Goal: Information Seeking & Learning: Learn about a topic

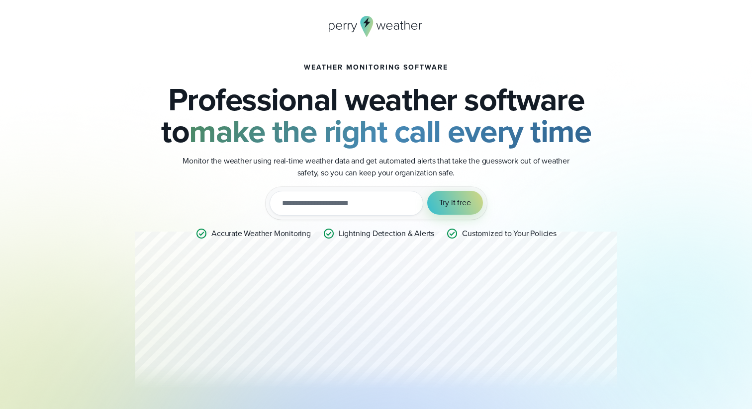
click at [380, 26] on icon at bounding box center [381, 26] width 9 height 6
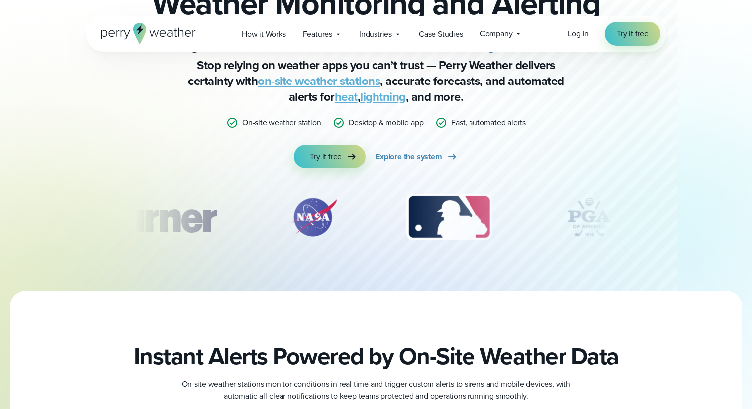
scroll to position [106, 0]
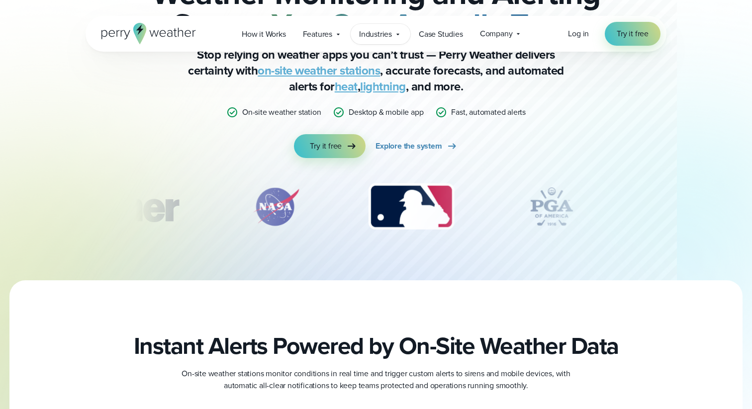
click at [377, 32] on span "Industries" at bounding box center [375, 34] width 33 height 12
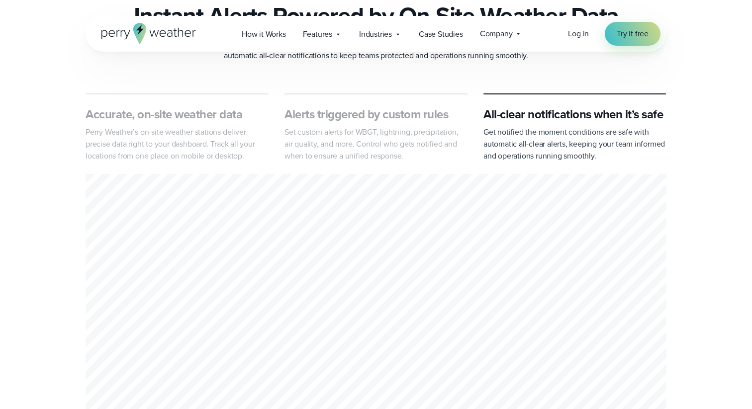
scroll to position [466, 0]
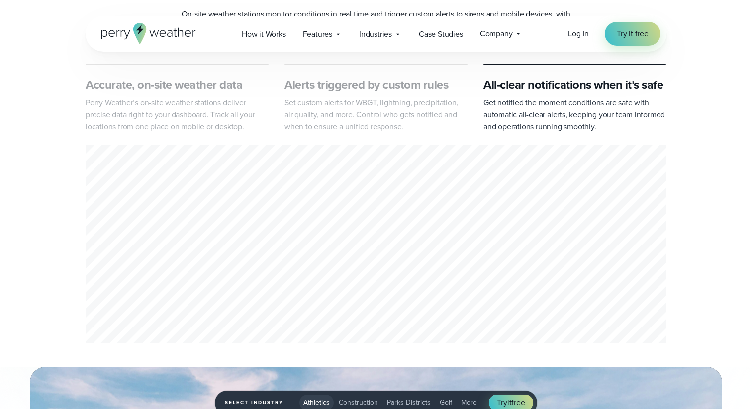
click at [212, 107] on p "Perry Weather’s on-site weather stations deliver precise data right to your das…" at bounding box center [177, 115] width 183 height 36
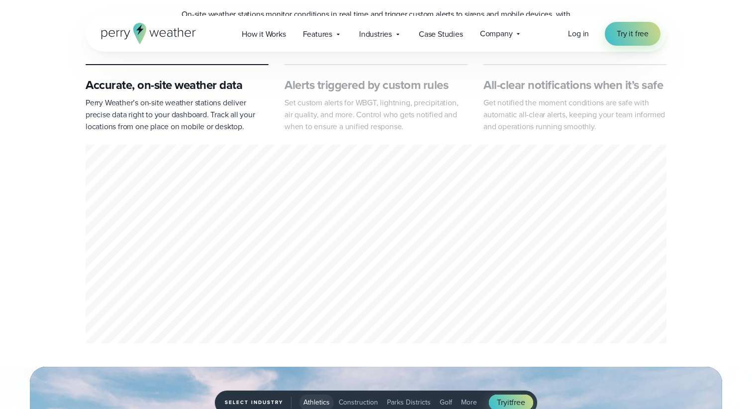
click at [327, 90] on h3 "Alerts triggered by custom rules" at bounding box center [375, 85] width 183 height 16
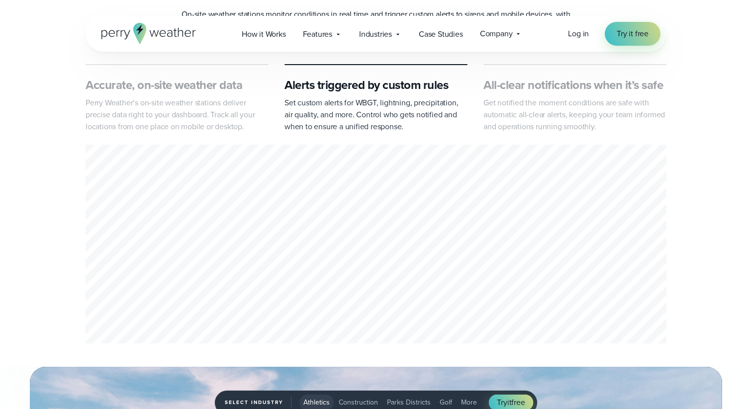
click at [520, 101] on p "Get notified the moment conditions are safe with automatic all-clear alerts, ke…" at bounding box center [574, 115] width 183 height 36
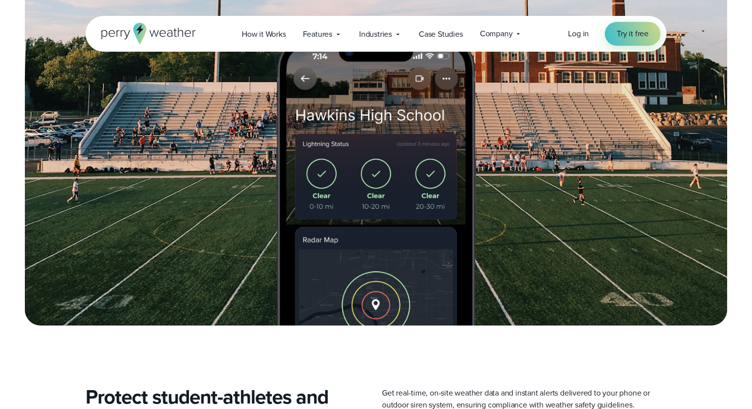
scroll to position [293, 0]
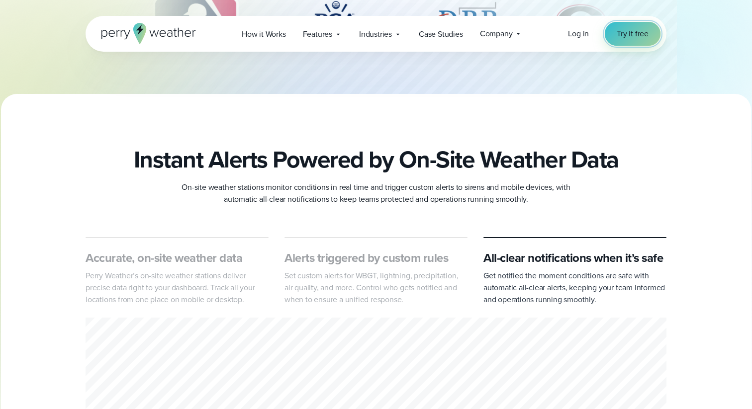
click at [621, 37] on span "Try it free" at bounding box center [633, 34] width 32 height 12
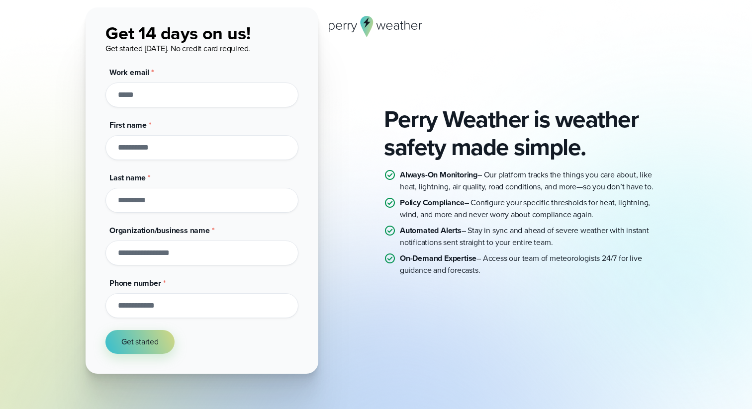
scroll to position [86, 0]
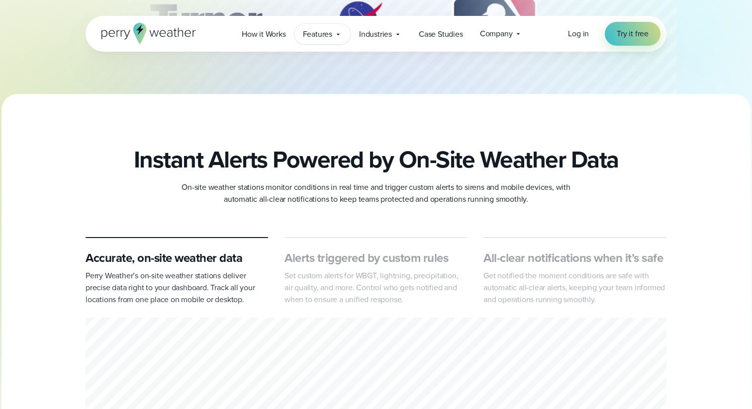
scroll to position [293, 0]
click at [323, 38] on span "Features" at bounding box center [317, 34] width 29 height 12
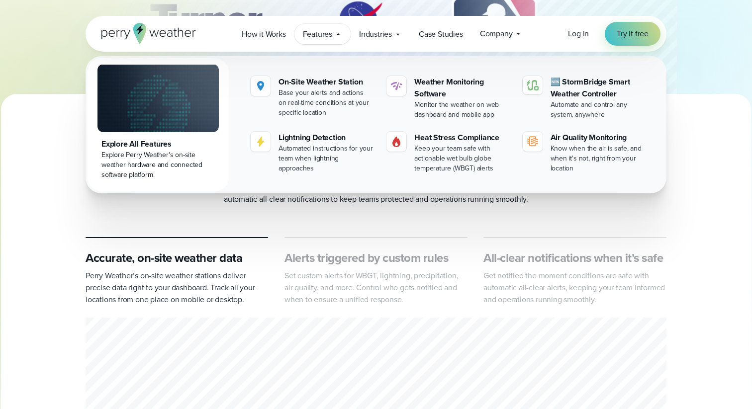
scroll to position [293, 0]
click at [381, 37] on span "Industries" at bounding box center [375, 34] width 33 height 12
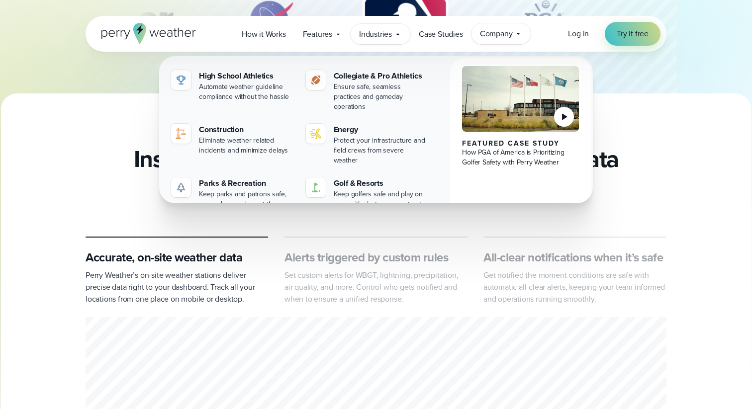
click at [497, 35] on span "Company" at bounding box center [496, 34] width 33 height 12
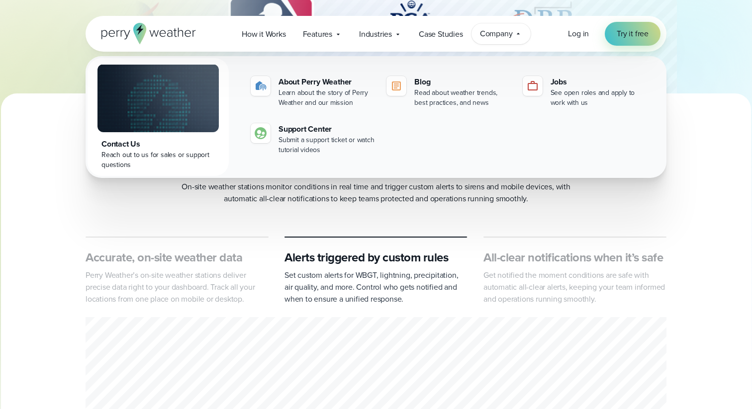
click at [160, 36] on icon at bounding box center [148, 33] width 94 height 21
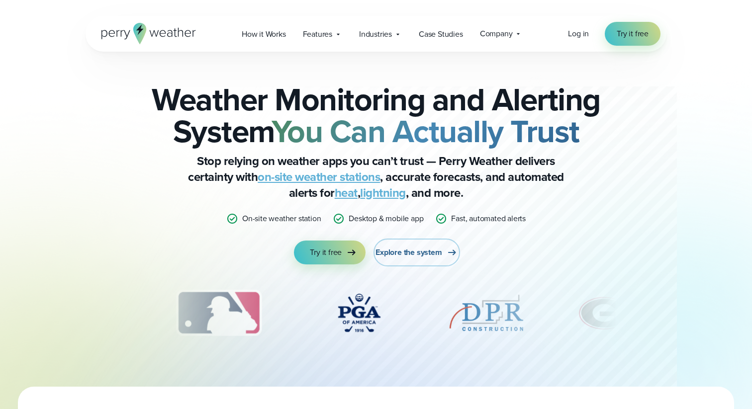
click at [437, 255] on span "Explore the system" at bounding box center [408, 253] width 66 height 12
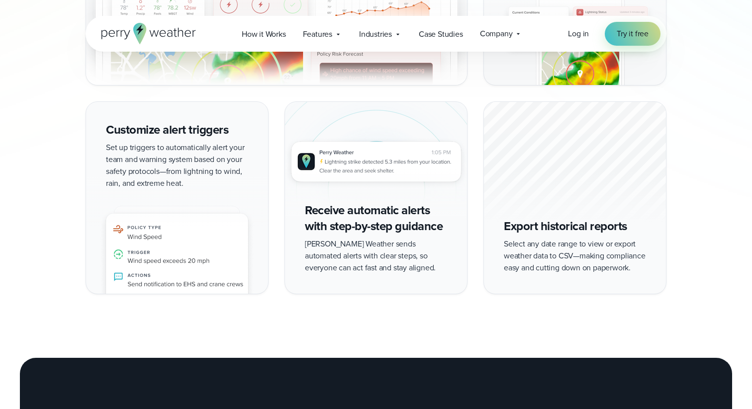
scroll to position [1135, 0]
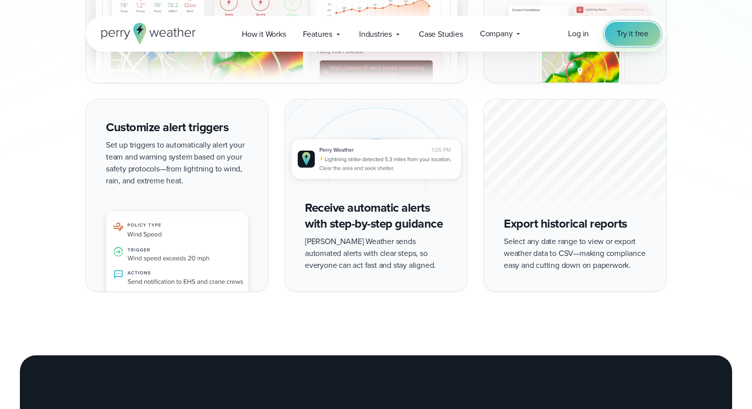
click at [636, 34] on span "Try it free" at bounding box center [633, 34] width 32 height 12
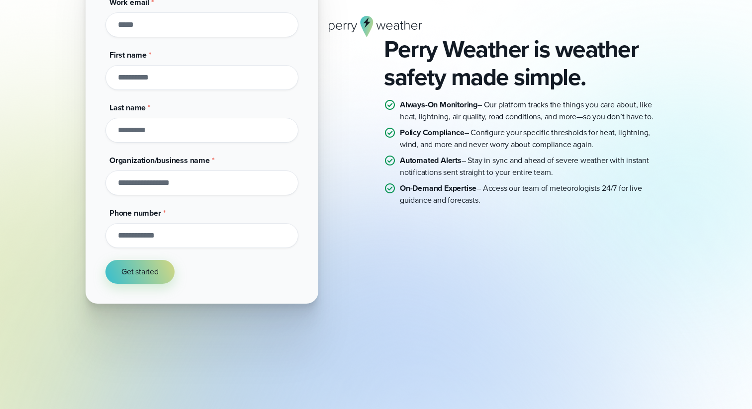
scroll to position [142, 0]
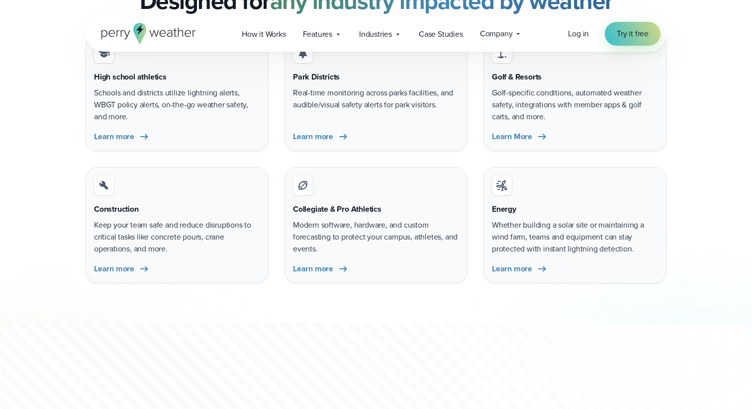
scroll to position [3551, 0]
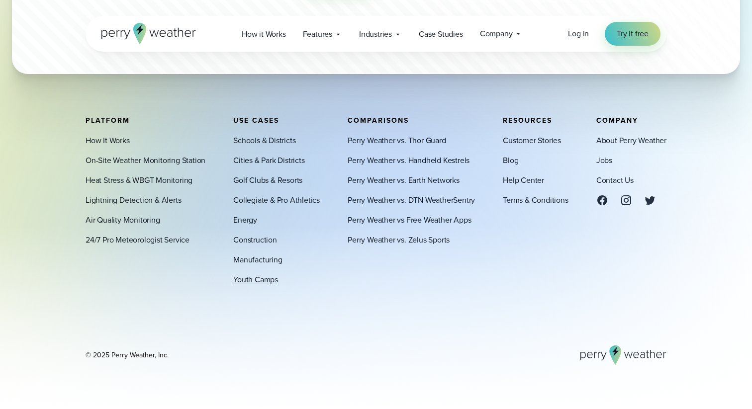
click at [267, 277] on link "Youth Camps" at bounding box center [255, 280] width 45 height 12
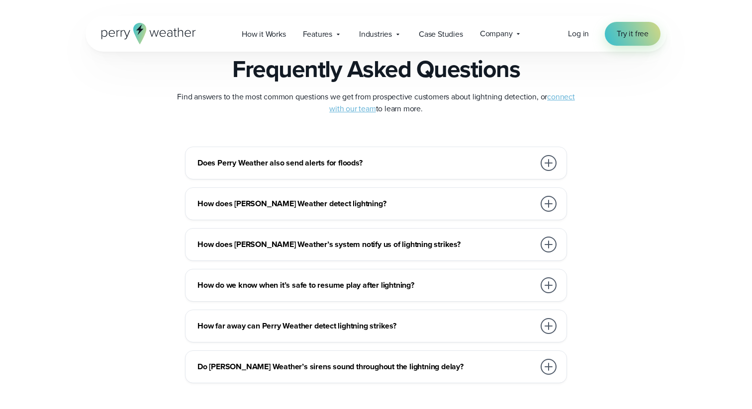
scroll to position [2588, 0]
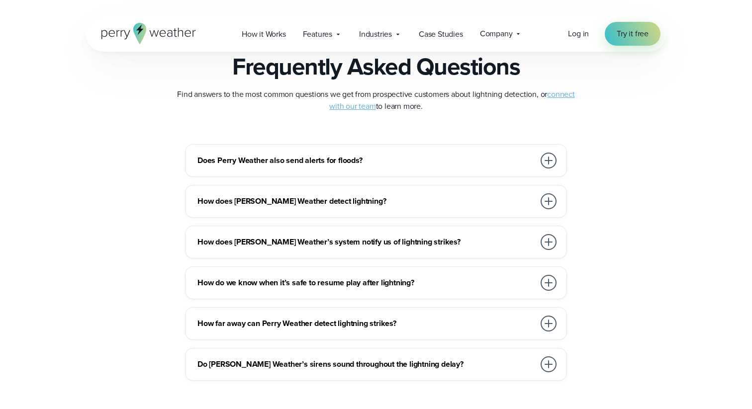
click at [388, 364] on h3 "Do Perry Weather’s sirens sound throughout the lightning delay?" at bounding box center [365, 365] width 337 height 12
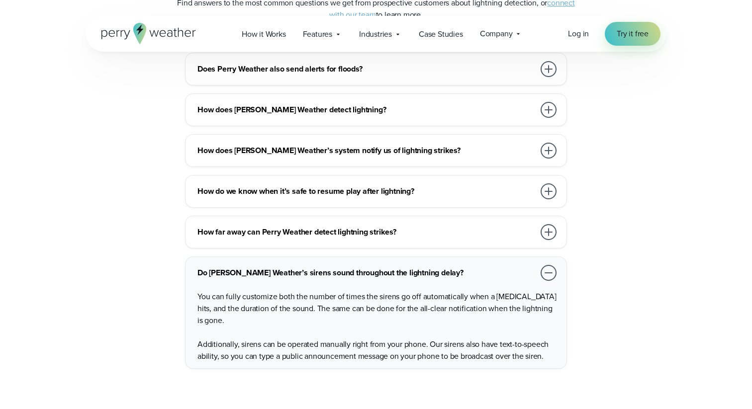
scroll to position [2680, 0]
click at [390, 278] on div "Do Perry Weather’s sirens sound throughout the lightning delay?" at bounding box center [377, 273] width 361 height 20
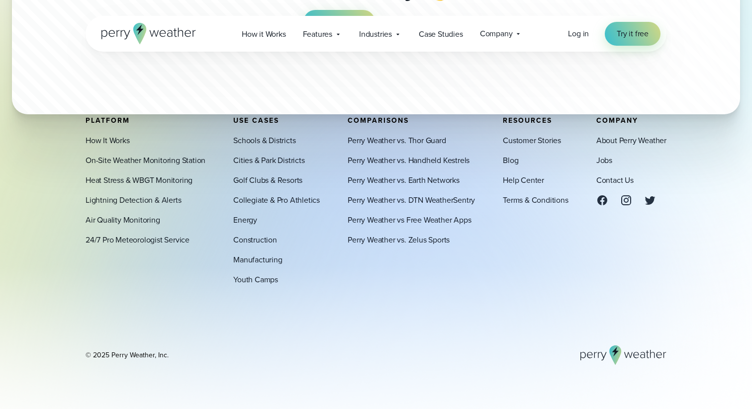
scroll to position [3526, 0]
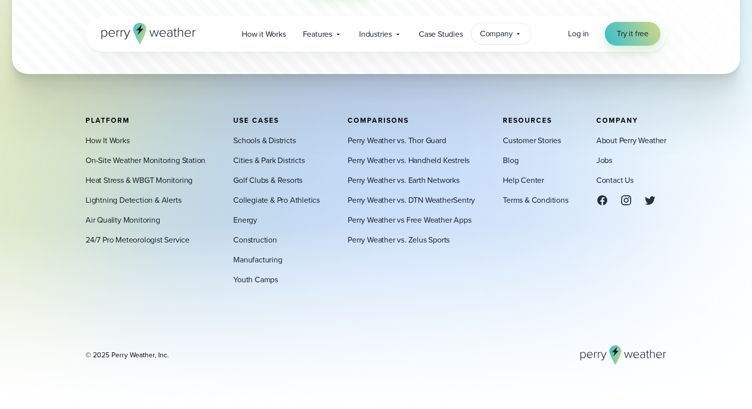
click at [495, 41] on div "Company Contact Us Reach out to us for sales or support questions" at bounding box center [501, 33] width 60 height 21
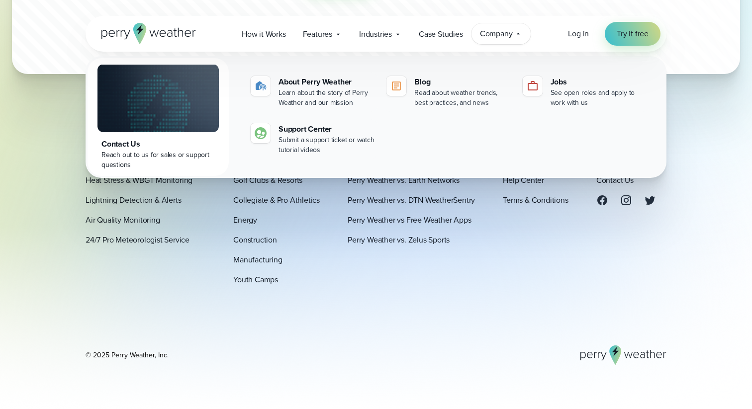
click at [195, 91] on img at bounding box center [157, 98] width 121 height 68
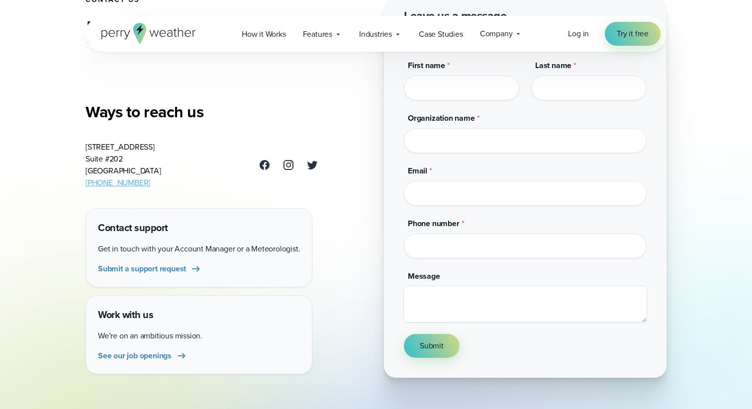
scroll to position [89, 0]
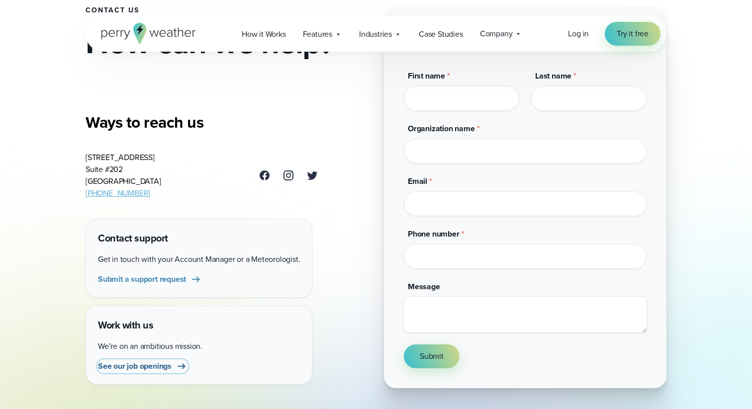
click at [162, 369] on span "See our job openings" at bounding box center [135, 366] width 74 height 12
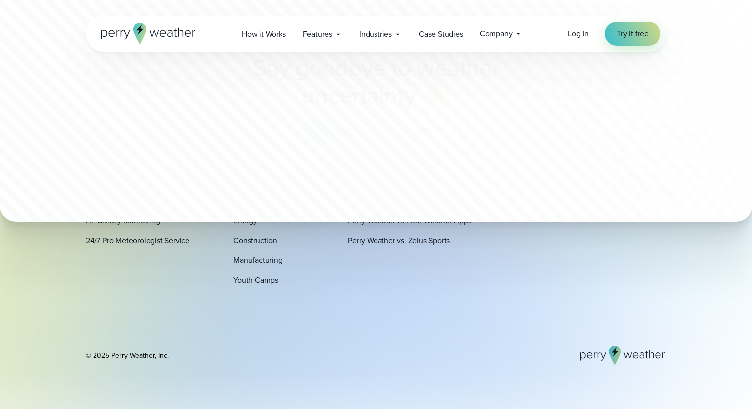
scroll to position [2602, 0]
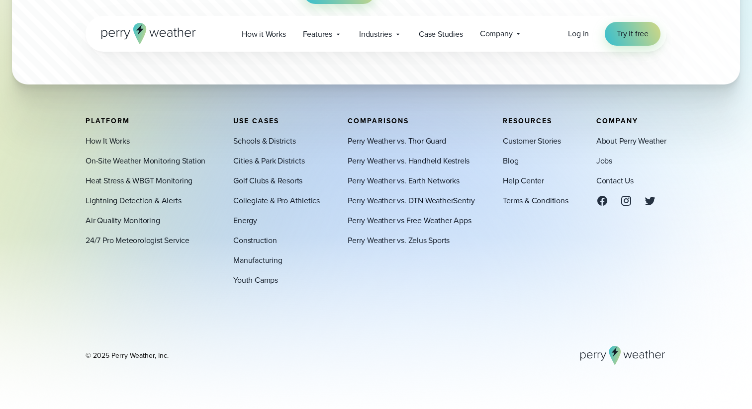
click at [595, 142] on div "Platform How It Works On-Site Weather Monitoring Station Heat Stress & WBGT Mon…" at bounding box center [376, 201] width 581 height 169
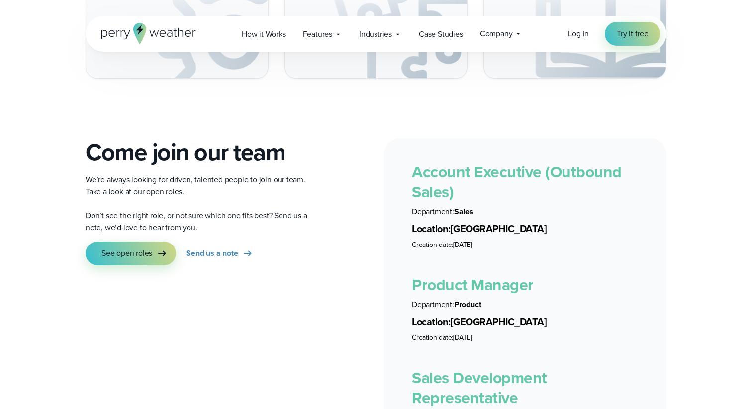
scroll to position [1707, 0]
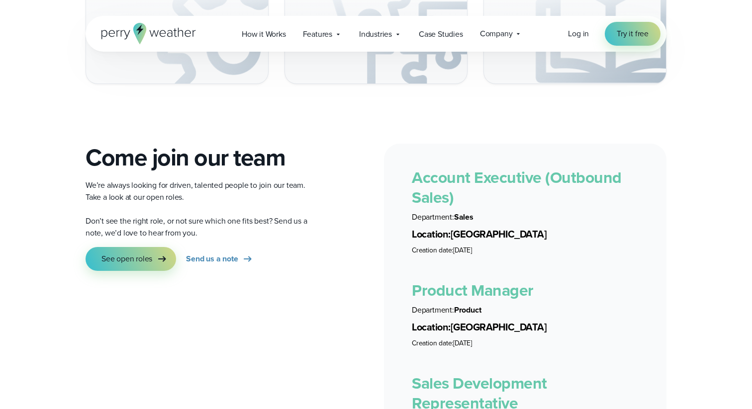
click at [463, 278] on link "Product Manager" at bounding box center [473, 290] width 122 height 24
